Goal: Information Seeking & Learning: Learn about a topic

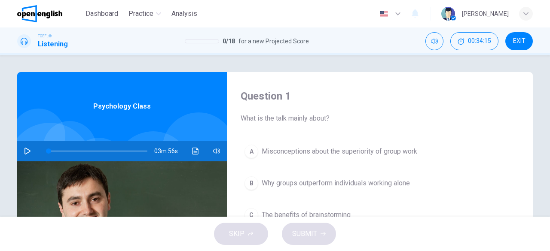
scroll to position [70, 0]
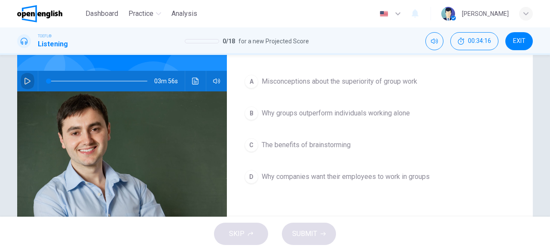
click at [25, 85] on button "button" at bounding box center [28, 81] width 14 height 21
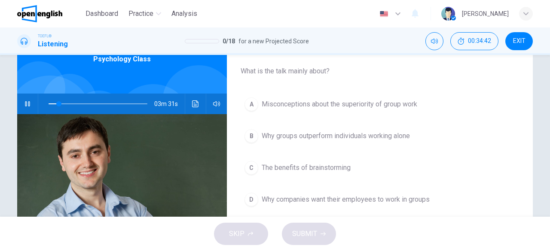
scroll to position [49, 0]
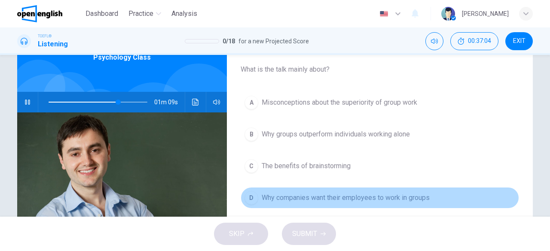
click at [349, 196] on span "Why companies want their employees to work in groups" at bounding box center [346, 198] width 168 height 10
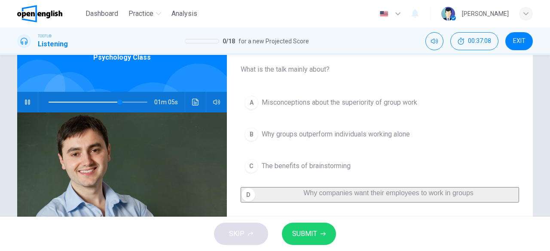
click at [83, 102] on span at bounding box center [84, 102] width 71 height 1
click at [58, 103] on span at bounding box center [98, 102] width 99 height 12
click at [57, 104] on span at bounding box center [59, 102] width 5 height 5
click at [234, 158] on div "Question 1 What is the talk mainly about? A Misconceptions about the superiorit…" at bounding box center [380, 172] width 306 height 299
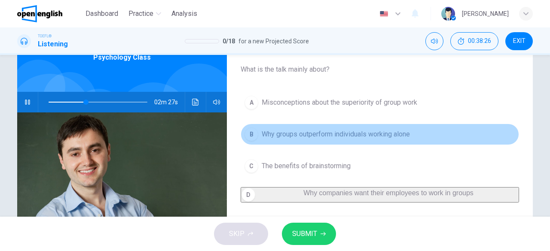
click at [378, 137] on span "Why groups outperform individuals working alone" at bounding box center [336, 134] width 148 height 10
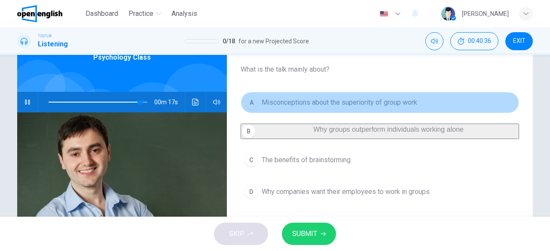
click at [330, 103] on span "Misconceptions about the superiority of group work" at bounding box center [340, 103] width 156 height 10
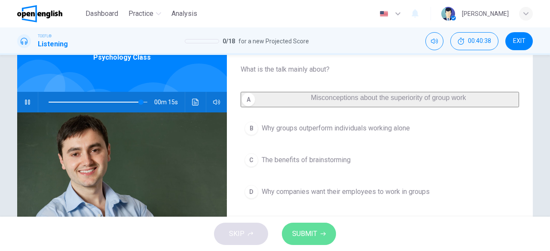
click at [317, 240] on button "SUBMIT" at bounding box center [309, 234] width 54 height 22
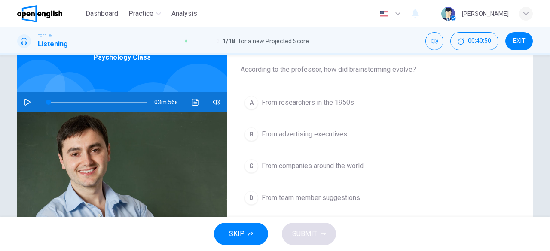
click at [325, 167] on span "From companies around the world" at bounding box center [313, 166] width 102 height 10
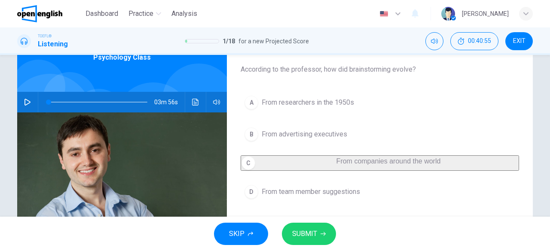
click at [296, 197] on span "From team member suggestions" at bounding box center [311, 192] width 98 height 10
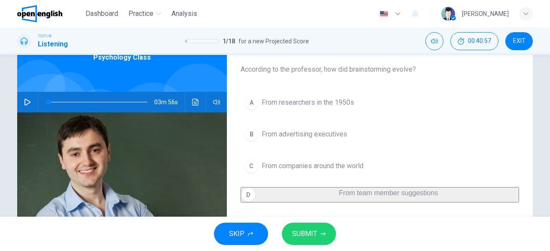
click at [303, 237] on span "SUBMIT" at bounding box center [304, 234] width 25 height 12
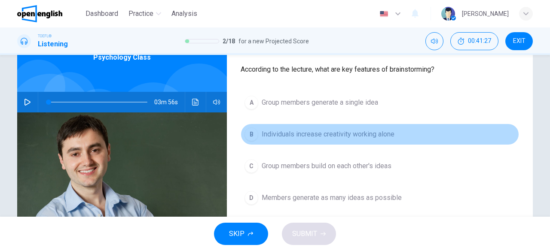
click at [348, 140] on button "B Individuals increase creativity working alone" at bounding box center [380, 134] width 279 height 21
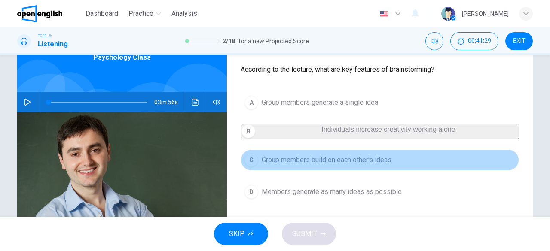
click at [348, 164] on span "Group members build on each other's ideas" at bounding box center [327, 160] width 130 height 10
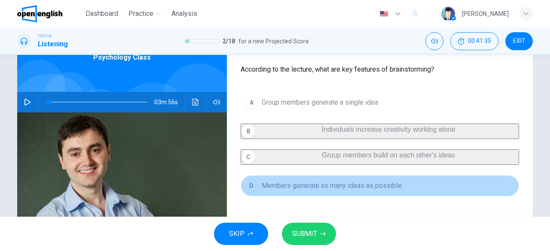
click at [359, 197] on button "D Members generate as many ideas as possible" at bounding box center [380, 185] width 279 height 21
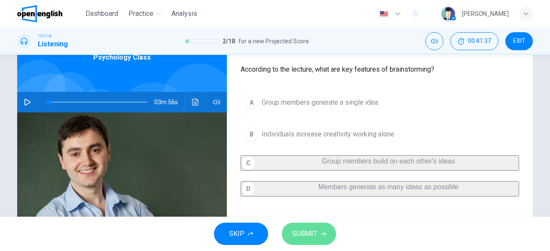
click at [307, 236] on span "SUBMIT" at bounding box center [304, 234] width 25 height 12
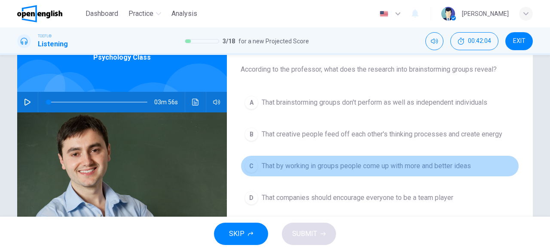
click at [336, 163] on span "That by working in groups people come up with more and better ideas" at bounding box center [366, 166] width 209 height 10
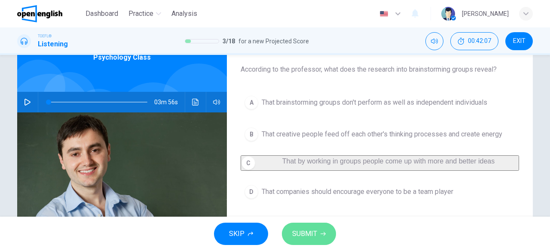
click at [308, 233] on span "SUBMIT" at bounding box center [304, 234] width 25 height 12
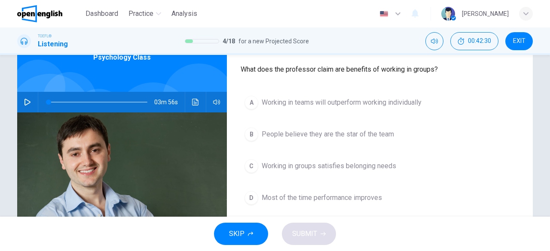
click at [304, 199] on span "Most of the time performance improves" at bounding box center [322, 198] width 120 height 10
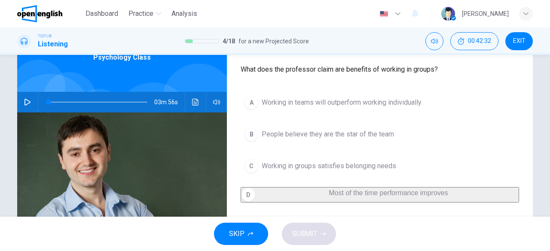
click at [24, 101] on icon "button" at bounding box center [27, 102] width 7 height 7
click at [316, 163] on span "Working in groups satisfies belonging needs" at bounding box center [329, 166] width 135 height 10
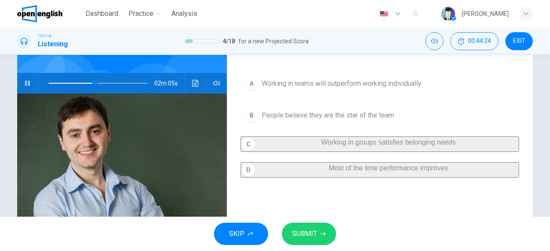
scroll to position [70, 0]
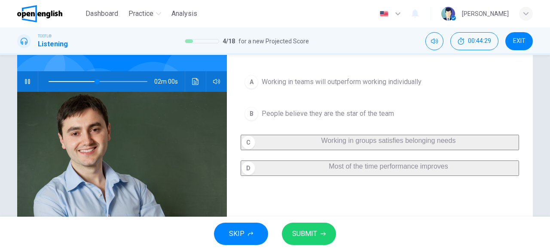
click at [304, 239] on span "SUBMIT" at bounding box center [304, 234] width 25 height 12
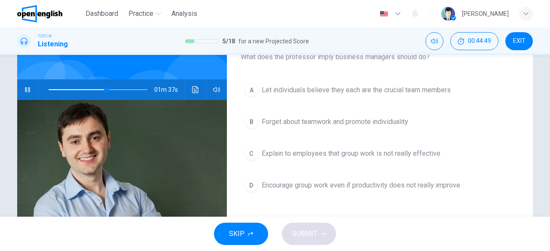
scroll to position [69, 0]
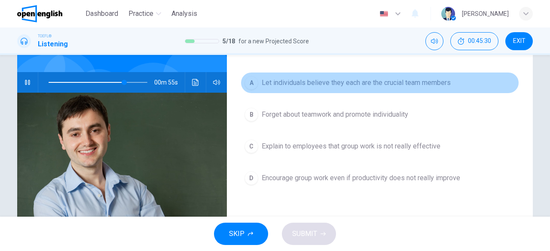
click at [346, 81] on span "Let individuals believe they each are the crucial team members" at bounding box center [356, 83] width 189 height 10
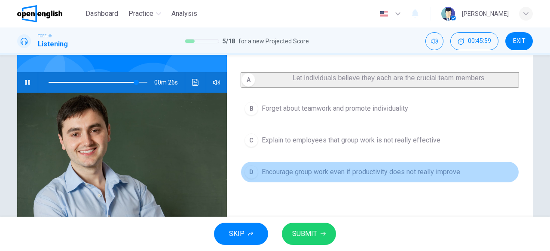
click at [348, 178] on span "Encourage group work even if productivity does not really improve" at bounding box center [361, 172] width 199 height 10
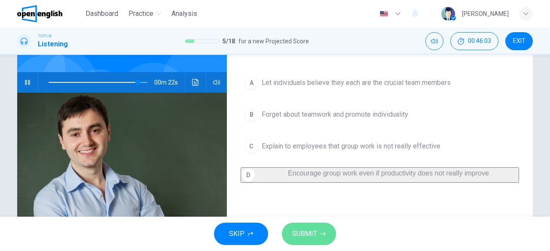
click at [310, 230] on span "SUBMIT" at bounding box center [304, 234] width 25 height 12
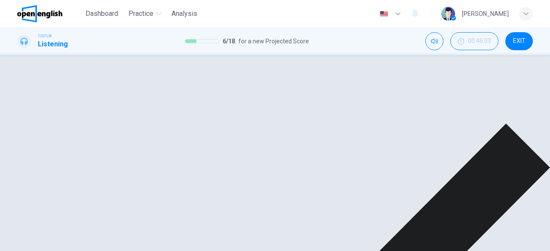
type input "**"
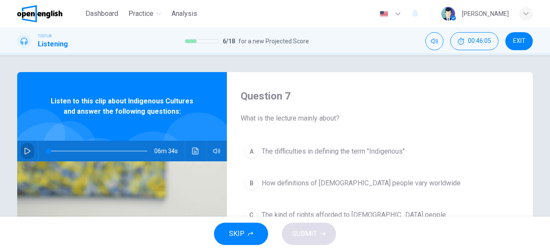
click at [31, 152] on button "button" at bounding box center [28, 151] width 14 height 21
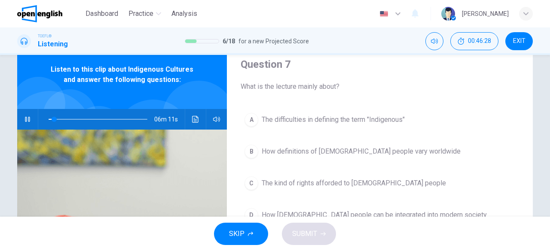
scroll to position [34, 0]
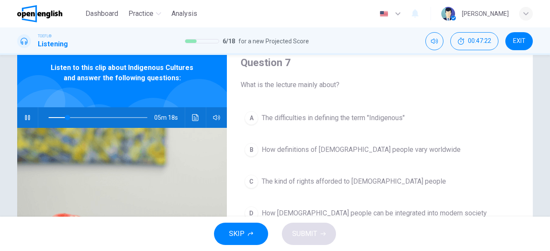
click at [334, 156] on button "B How definitions of Indigenous people vary worldwide" at bounding box center [380, 149] width 279 height 21
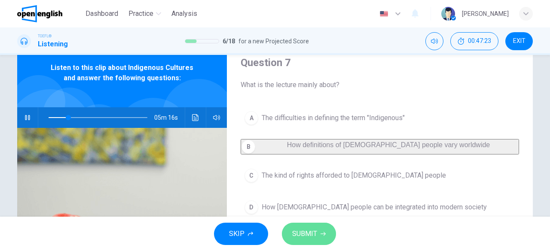
click at [310, 235] on span "SUBMIT" at bounding box center [304, 234] width 25 height 12
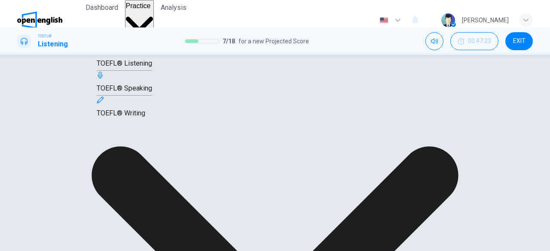
click at [150, 9] on span "Practice" at bounding box center [138, 5] width 25 height 7
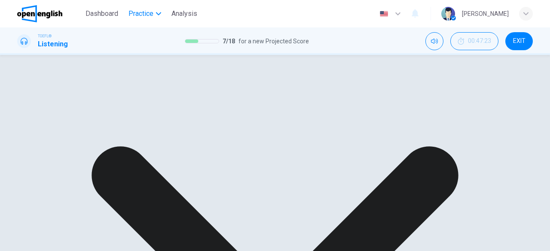
click at [150, 16] on span "Practice" at bounding box center [141, 14] width 25 height 10
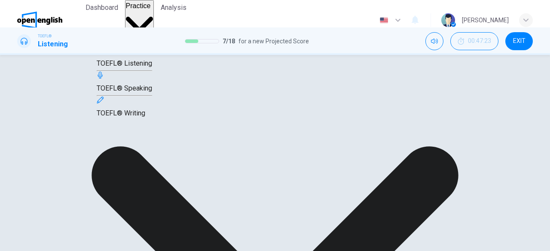
type input "**"
click at [152, 67] on span "TOEFL® Listening" at bounding box center [124, 63] width 55 height 8
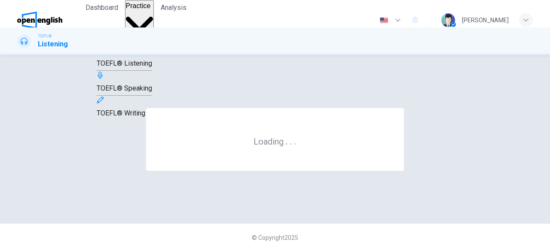
scroll to position [0, 0]
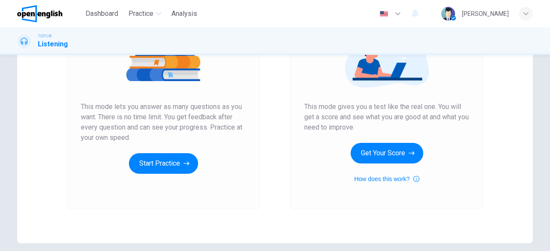
scroll to position [131, 0]
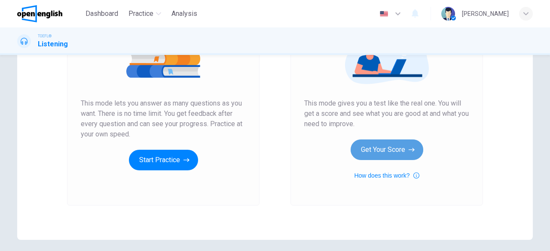
click at [368, 150] on button "Get Your Score" at bounding box center [387, 150] width 73 height 21
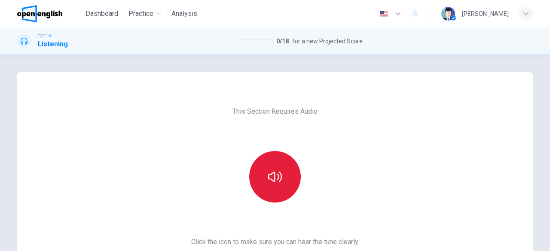
click at [263, 177] on button "button" at bounding box center [275, 177] width 52 height 52
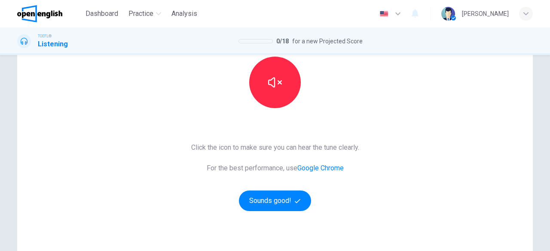
scroll to position [110, 0]
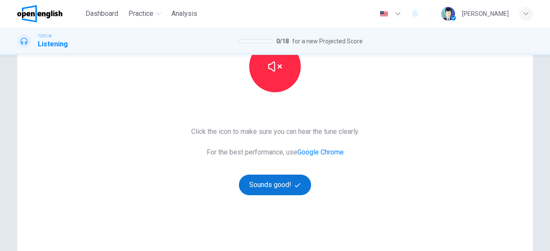
click at [271, 187] on button "Sounds good!" at bounding box center [275, 185] width 72 height 21
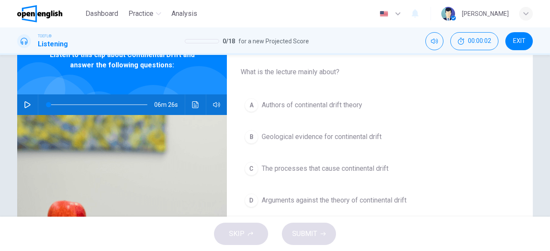
scroll to position [41, 0]
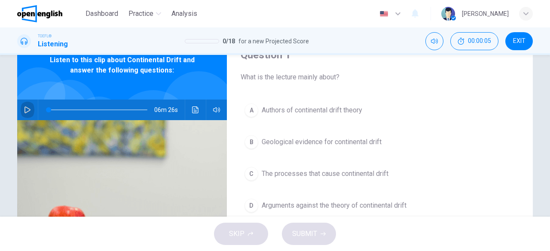
click at [27, 110] on icon "button" at bounding box center [27, 110] width 7 height 7
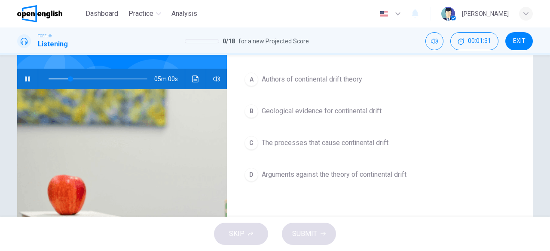
scroll to position [83, 0]
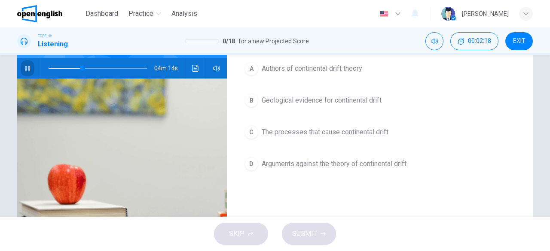
click at [25, 67] on icon "button" at bounding box center [27, 68] width 7 height 7
click at [25, 67] on icon "button" at bounding box center [27, 68] width 6 height 7
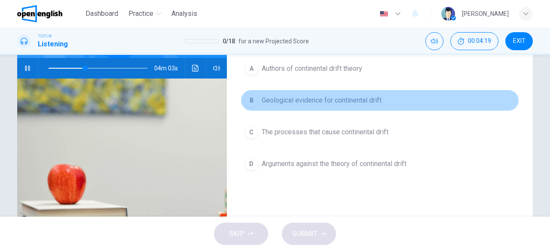
click at [281, 96] on span "Geological evidence for continental drift" at bounding box center [322, 100] width 120 height 10
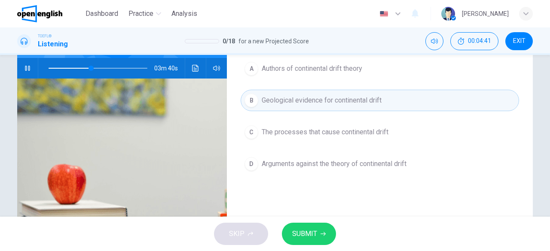
click at [281, 96] on span "Geological evidence for continental drift" at bounding box center [322, 100] width 120 height 10
click at [292, 134] on span "The processes that cause continental drift" at bounding box center [325, 132] width 127 height 10
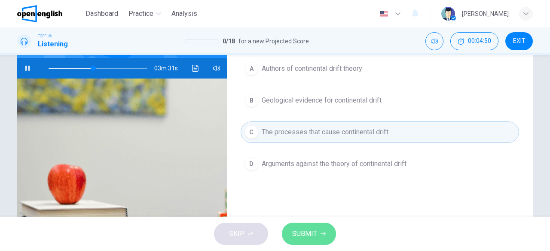
click at [308, 227] on button "SUBMIT" at bounding box center [309, 234] width 54 height 22
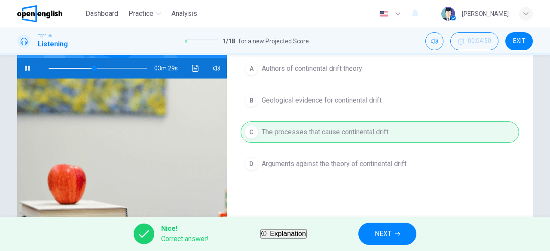
click at [413, 238] on button "NEXT" at bounding box center [387, 234] width 58 height 22
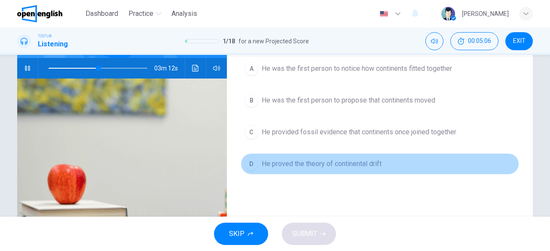
click at [254, 163] on div "D" at bounding box center [252, 164] width 14 height 14
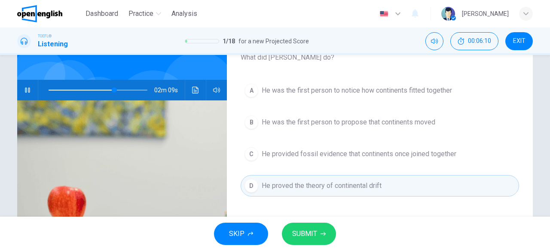
scroll to position [71, 0]
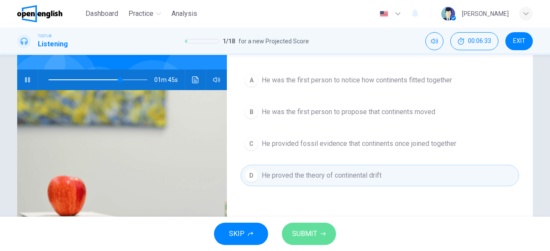
click at [323, 237] on icon "button" at bounding box center [323, 234] width 5 height 5
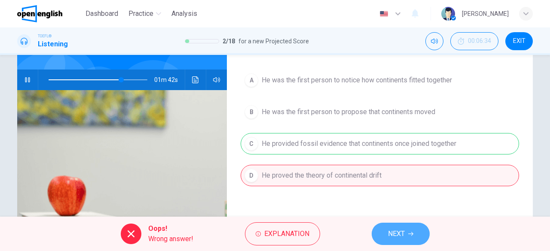
click at [406, 233] on button "NEXT" at bounding box center [401, 234] width 58 height 22
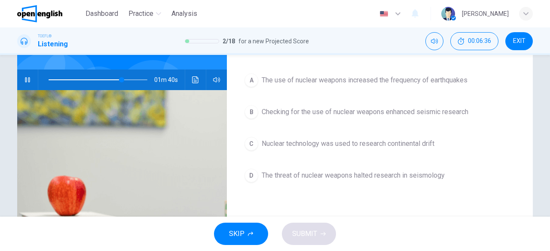
scroll to position [39, 0]
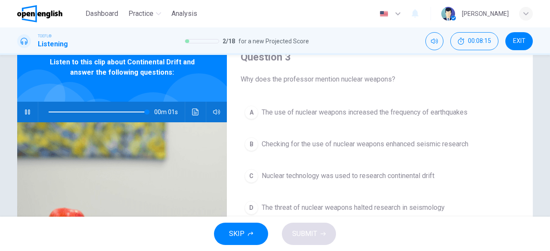
type input "*"
